Goal: Information Seeking & Learning: Learn about a topic

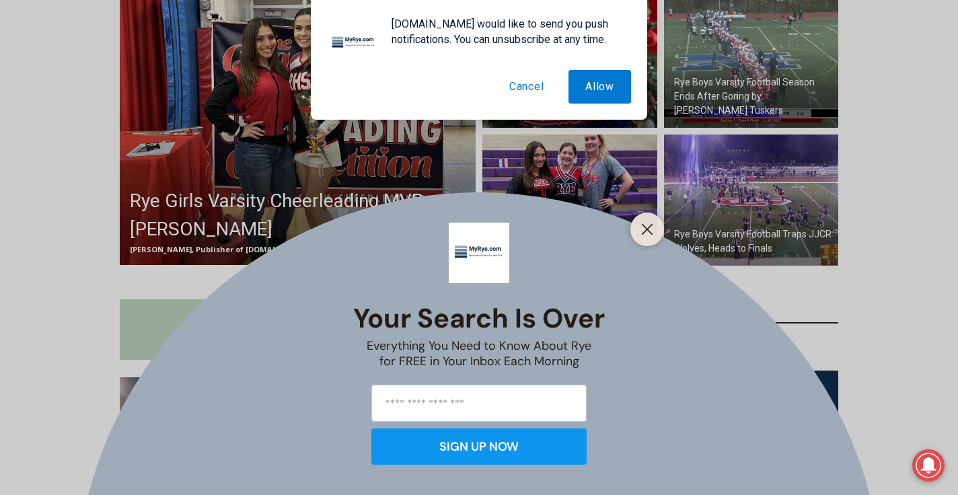
scroll to position [457, 0]
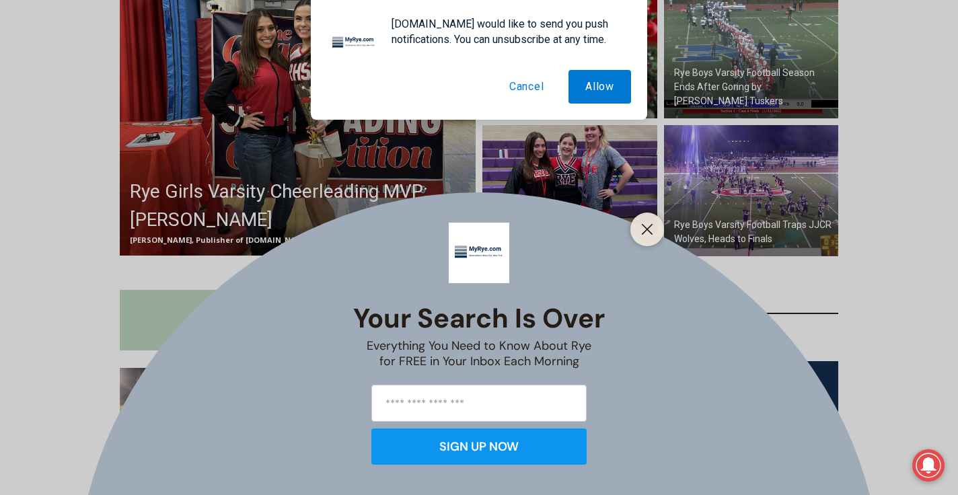
click at [653, 241] on div at bounding box center [647, 230] width 34 height 34
click at [647, 229] on icon "Close" at bounding box center [647, 229] width 12 height 12
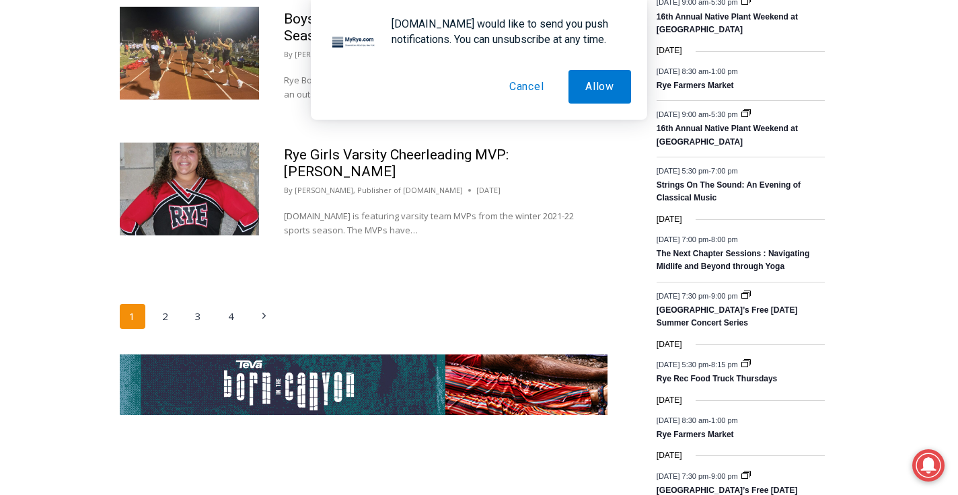
scroll to position [2190, 0]
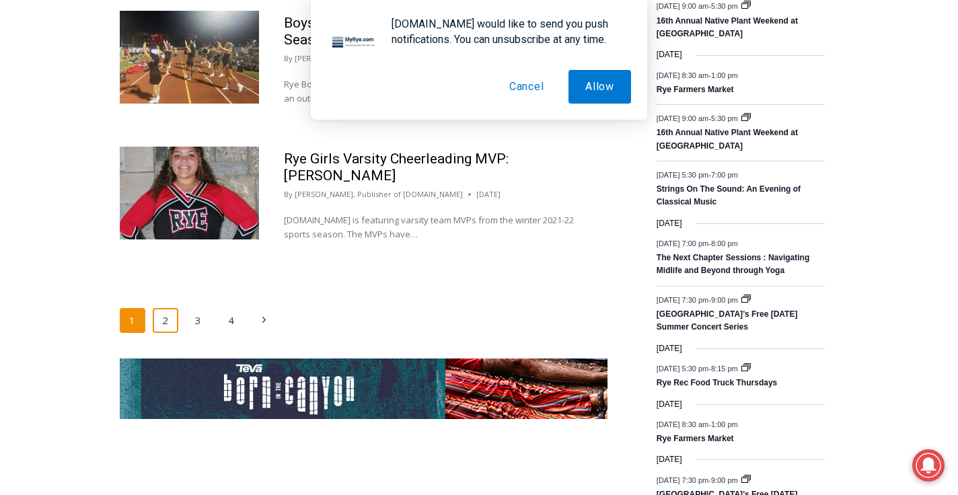
click at [166, 308] on link "2" at bounding box center [166, 321] width 26 height 26
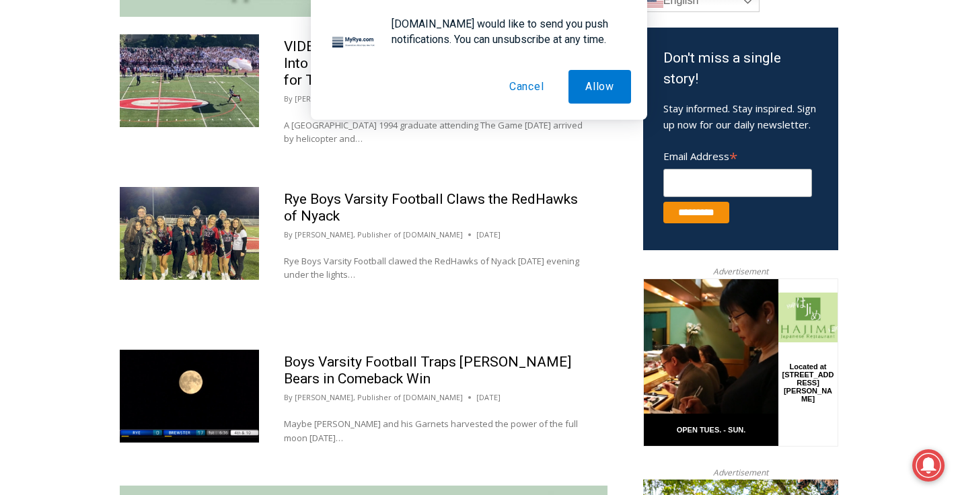
scroll to position [638, 0]
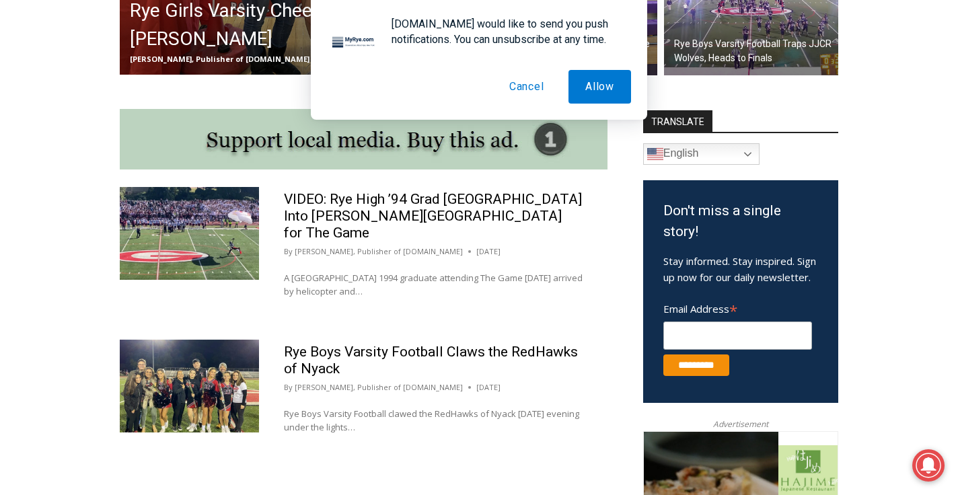
click at [521, 87] on button "Cancel" at bounding box center [526, 87] width 69 height 34
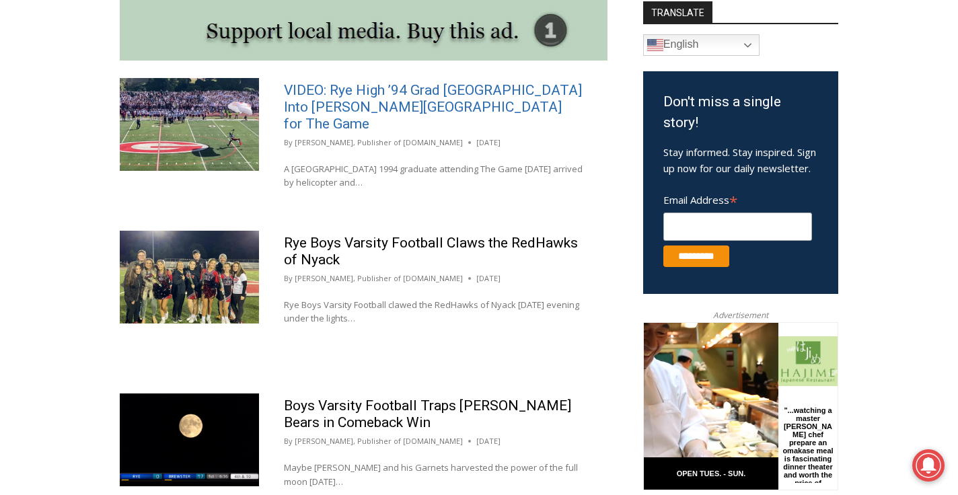
scroll to position [749, 0]
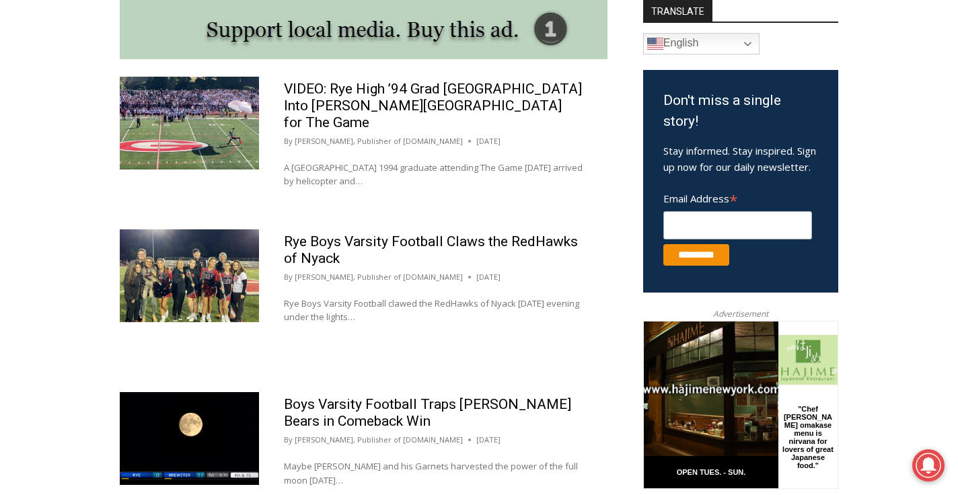
click at [198, 237] on img at bounding box center [189, 275] width 139 height 93
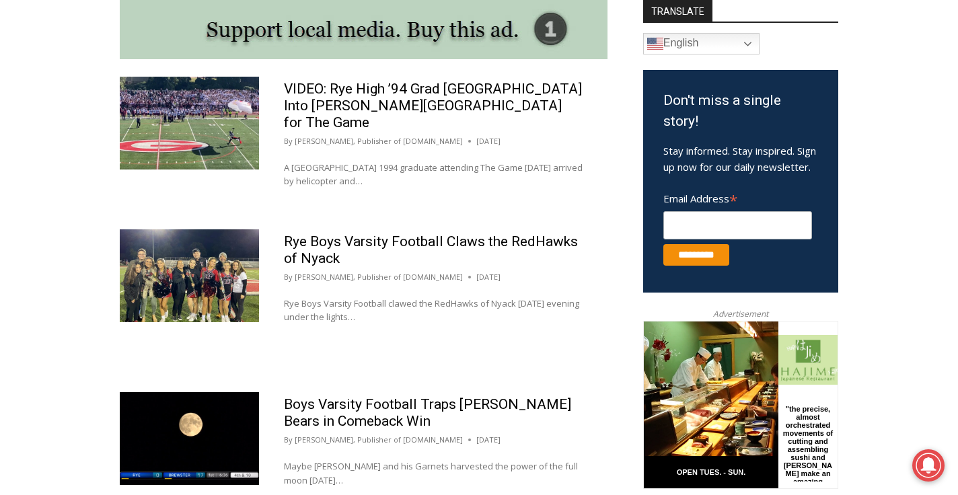
click at [196, 245] on img at bounding box center [189, 275] width 139 height 93
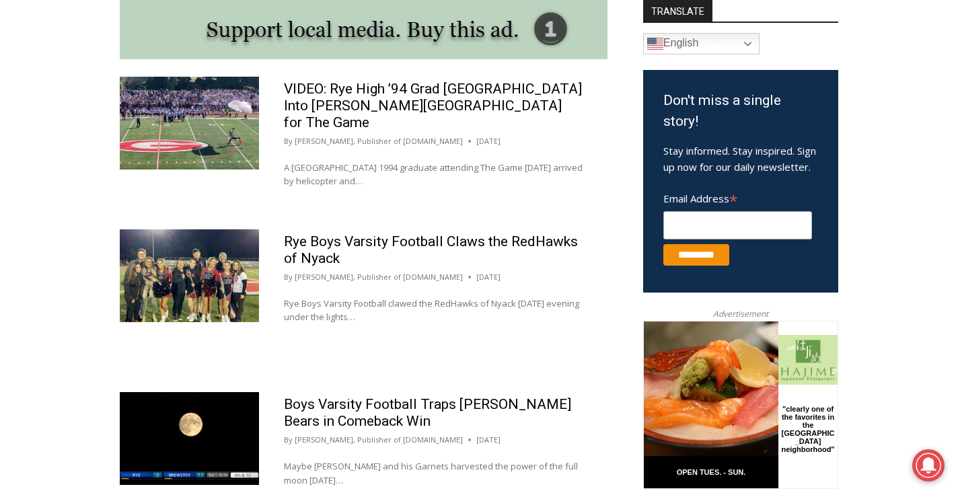
scroll to position [1510, 0]
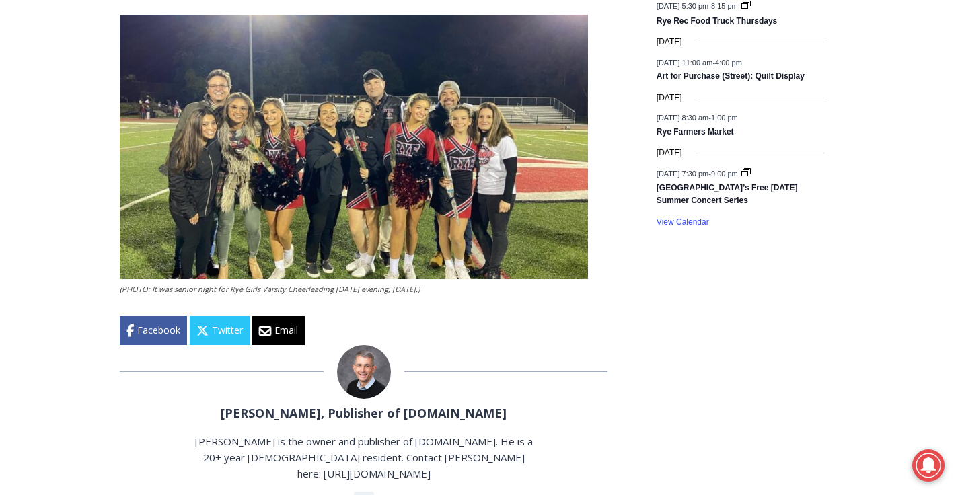
scroll to position [2047, 0]
